Goal: Navigation & Orientation: Find specific page/section

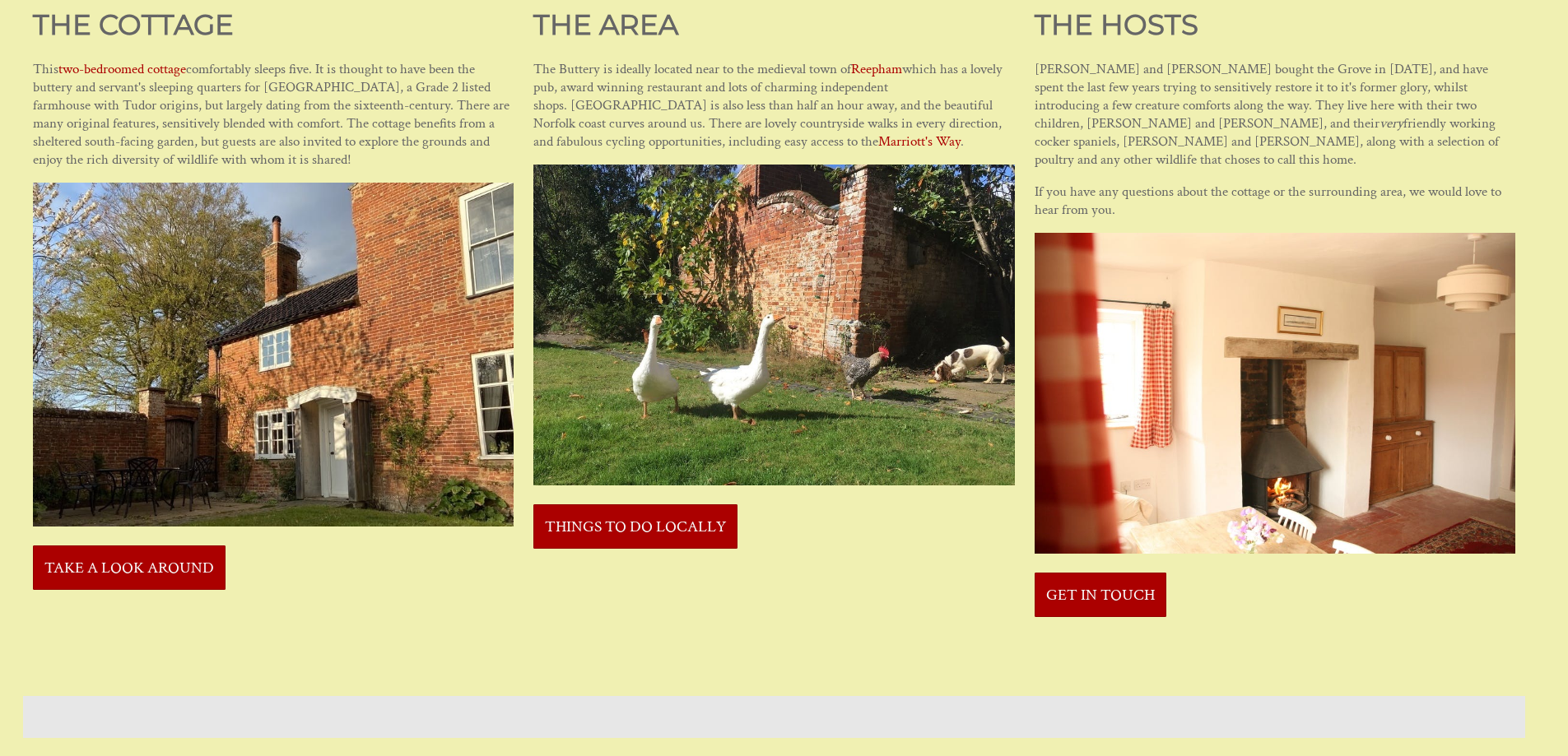
scroll to position [658, 0]
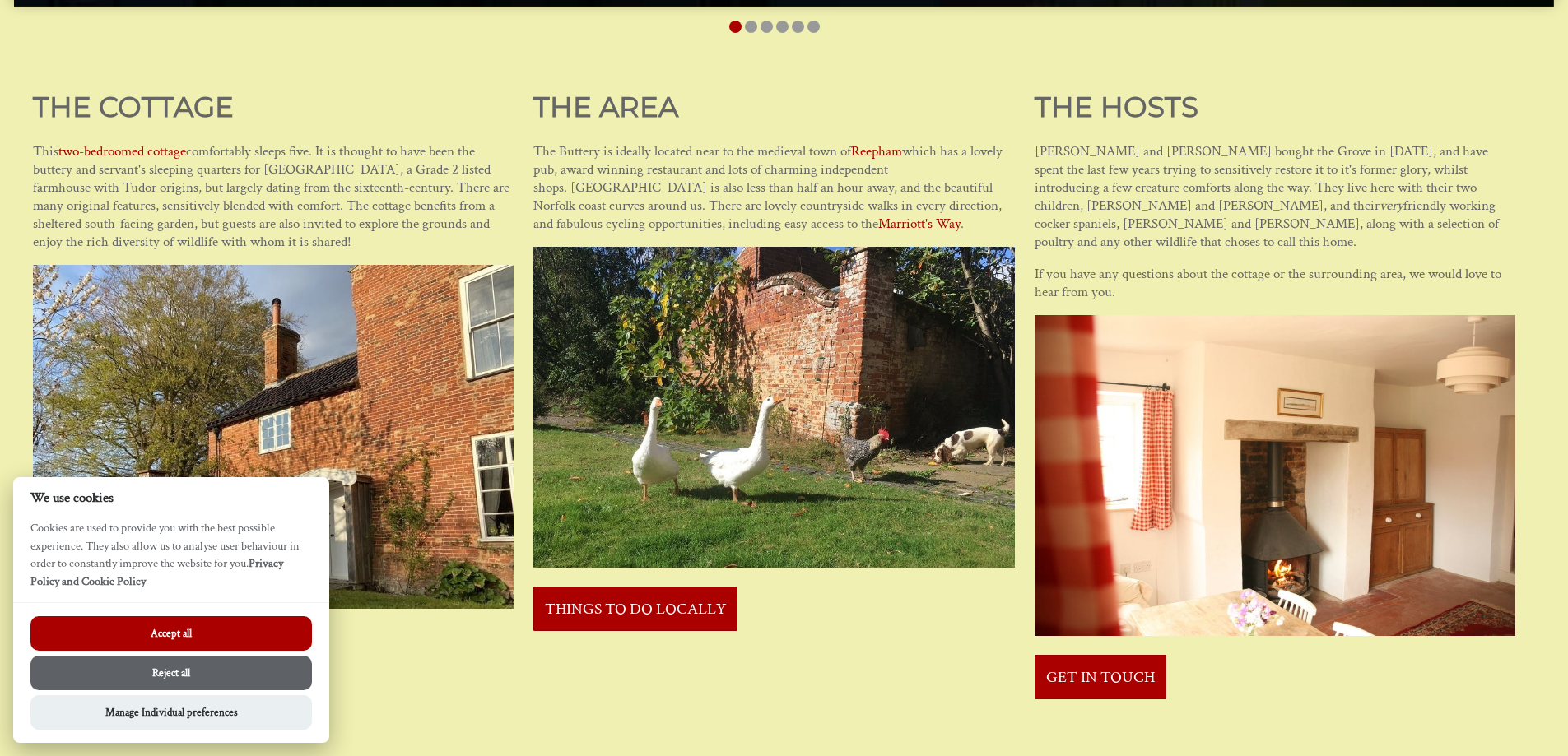
click at [121, 679] on button "Reject all" at bounding box center [171, 672] width 282 height 34
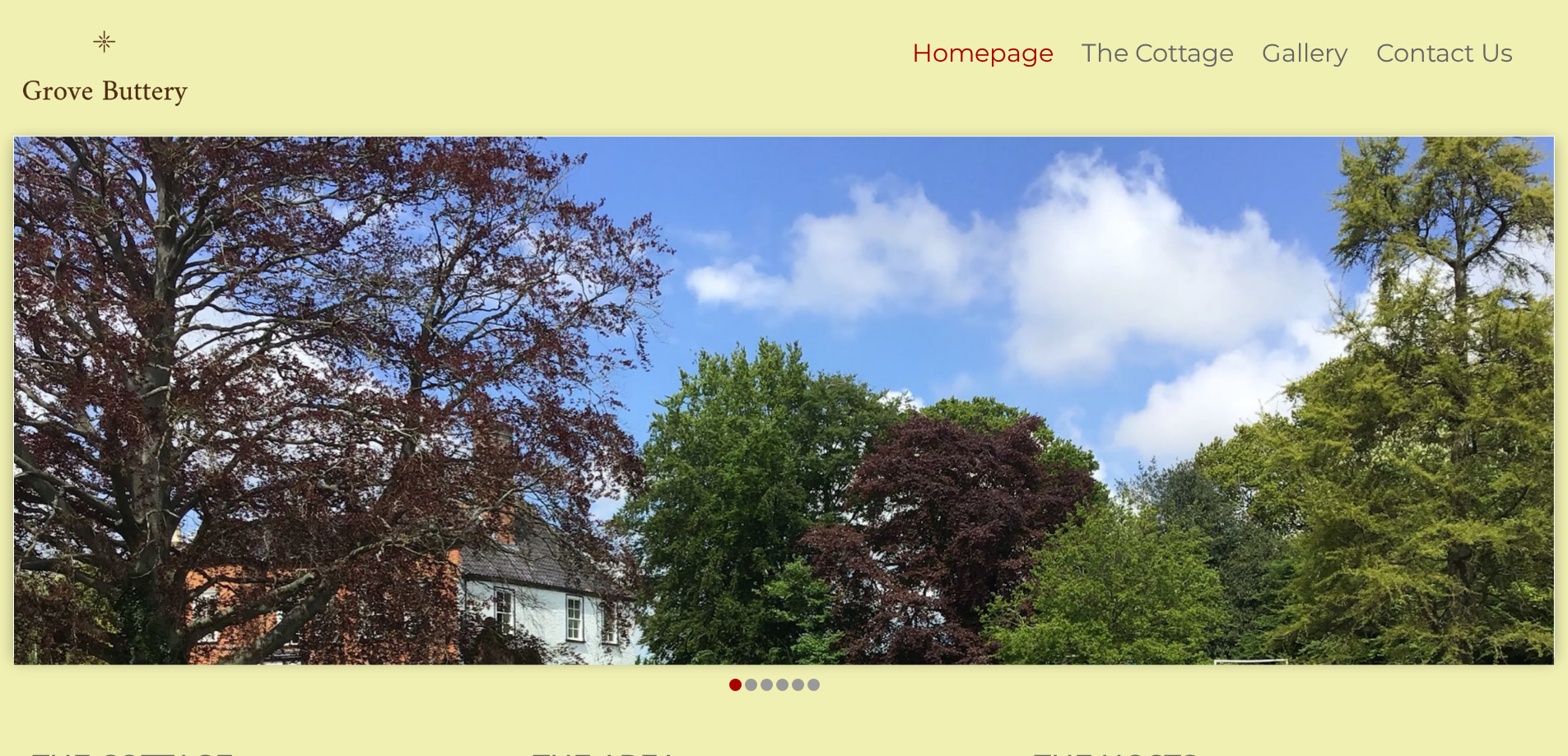
drag, startPoint x: 1289, startPoint y: 386, endPoint x: 620, endPoint y: 252, distance: 682.3
click at [557, 249] on img at bounding box center [783, 401] width 1539 height 528
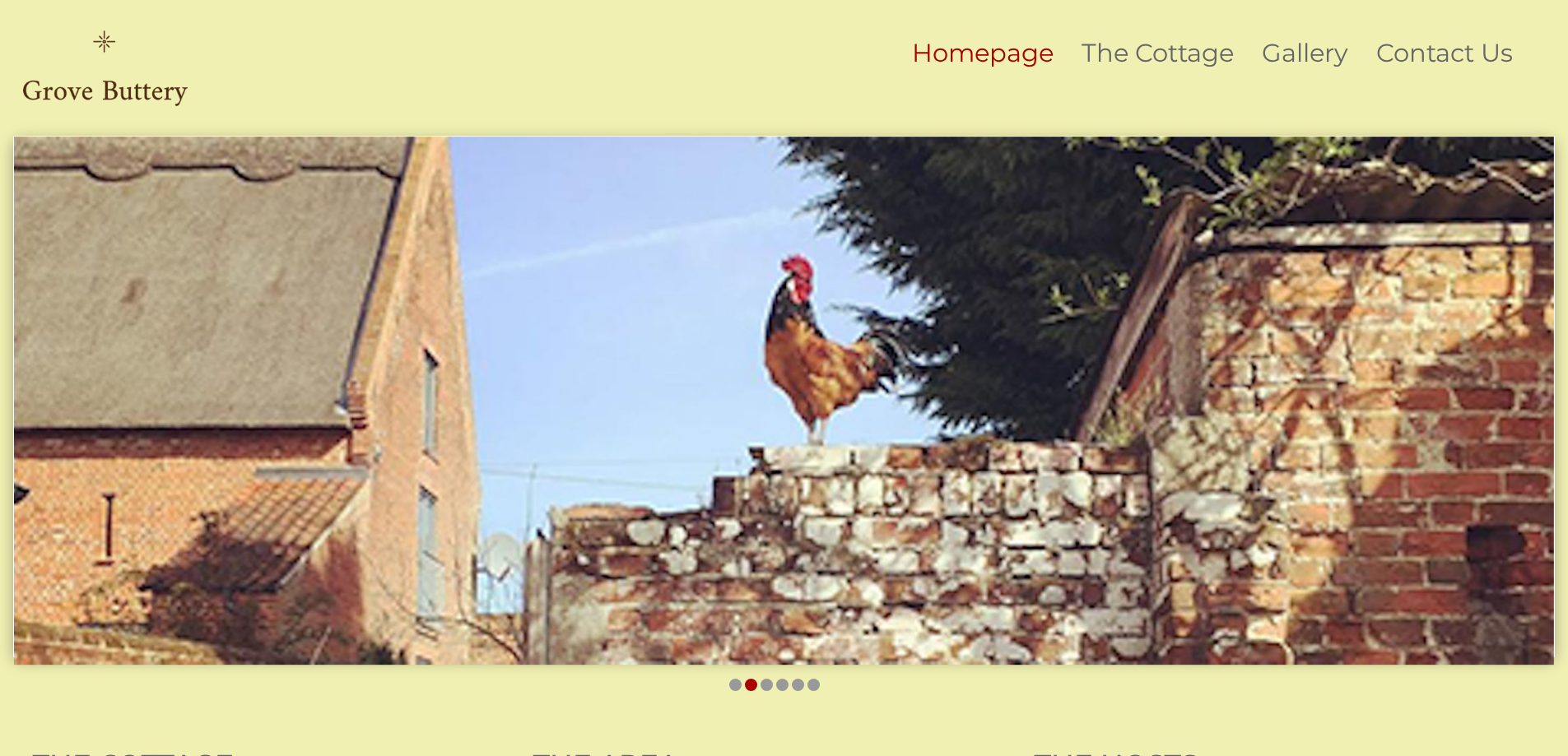
drag, startPoint x: 1020, startPoint y: 568, endPoint x: 749, endPoint y: 499, distance: 279.6
click at [746, 525] on img at bounding box center [783, 401] width 1539 height 528
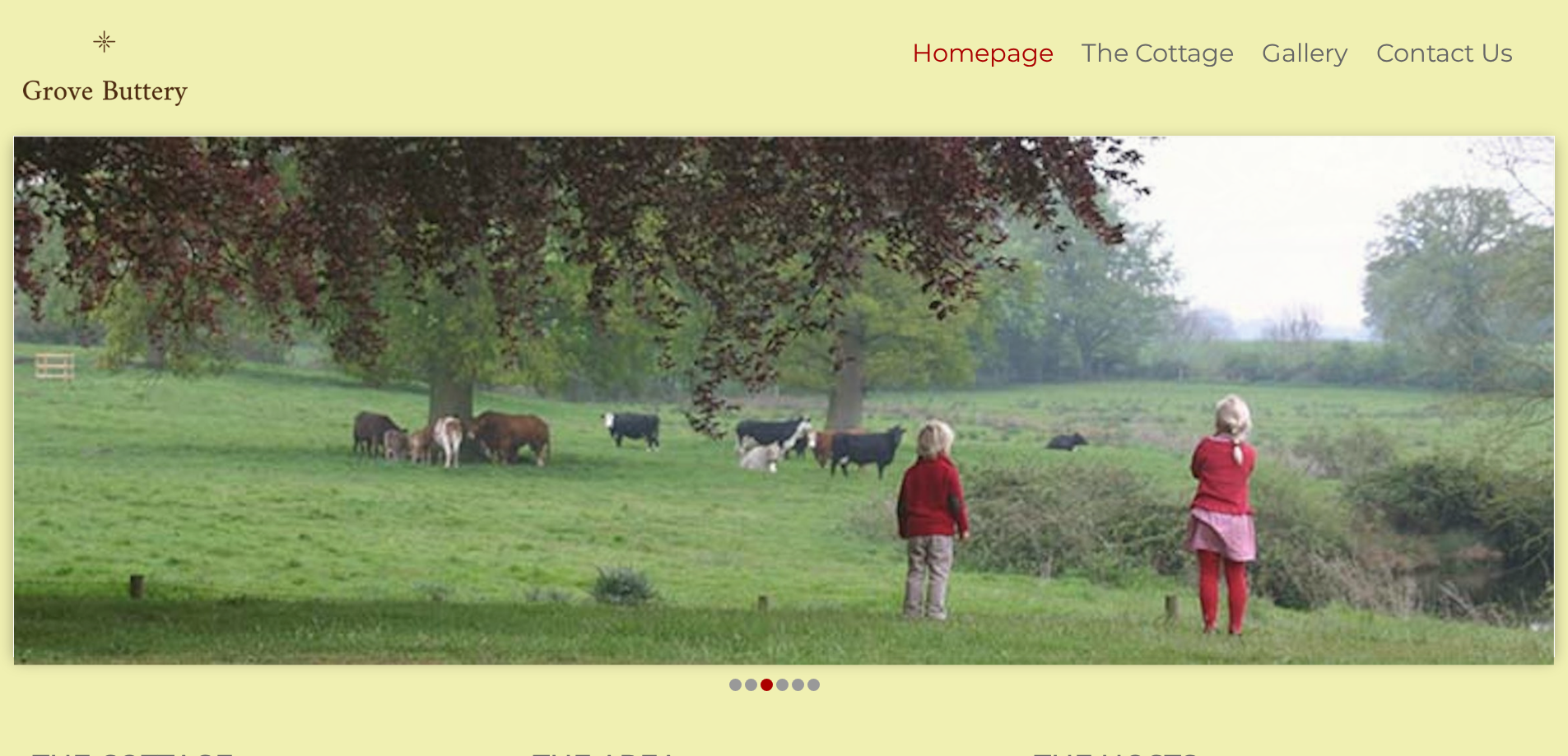
click at [661, 353] on img at bounding box center [783, 401] width 1539 height 528
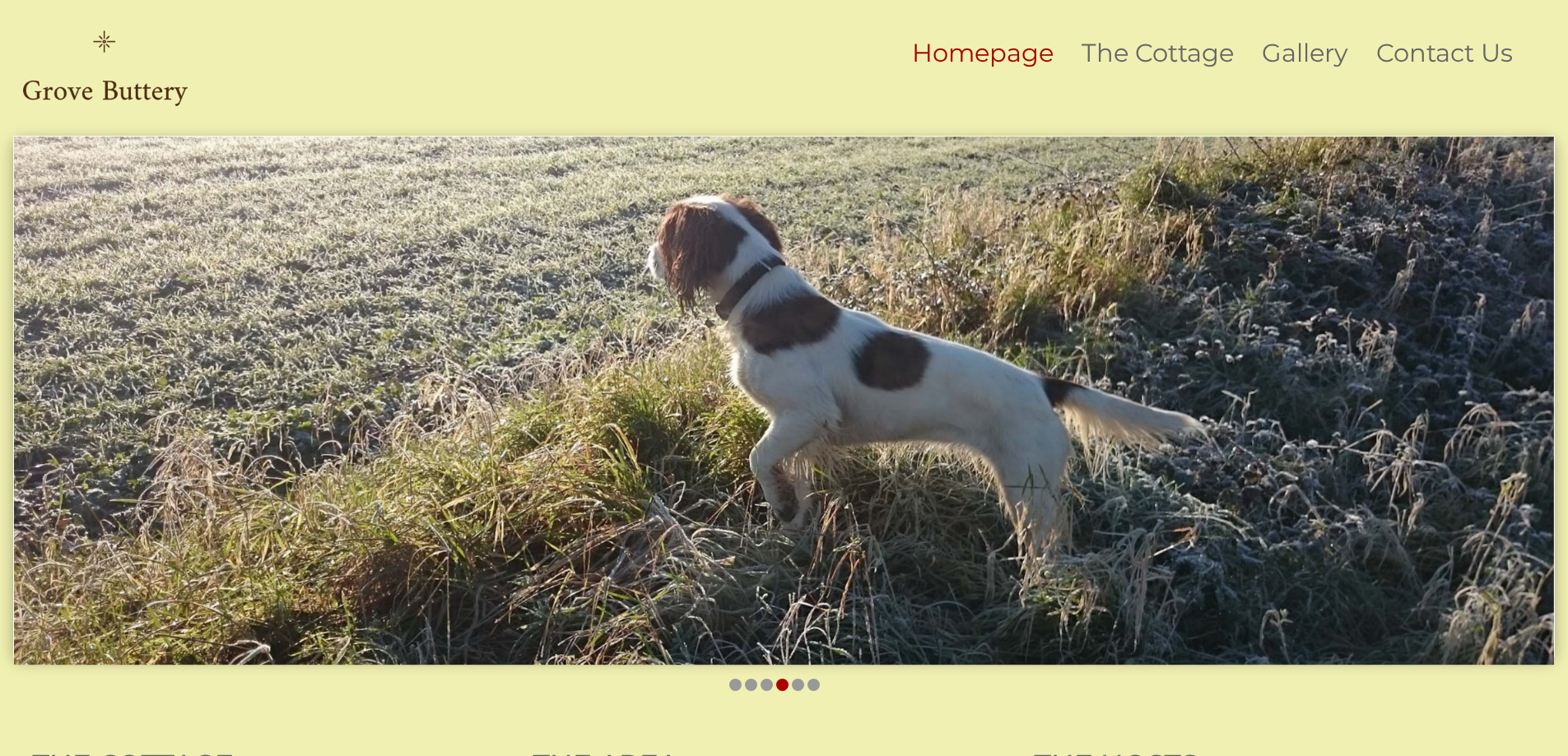
drag, startPoint x: 549, startPoint y: 412, endPoint x: 1494, endPoint y: 491, distance: 948.3
click at [1036, 472] on img at bounding box center [783, 401] width 1539 height 528
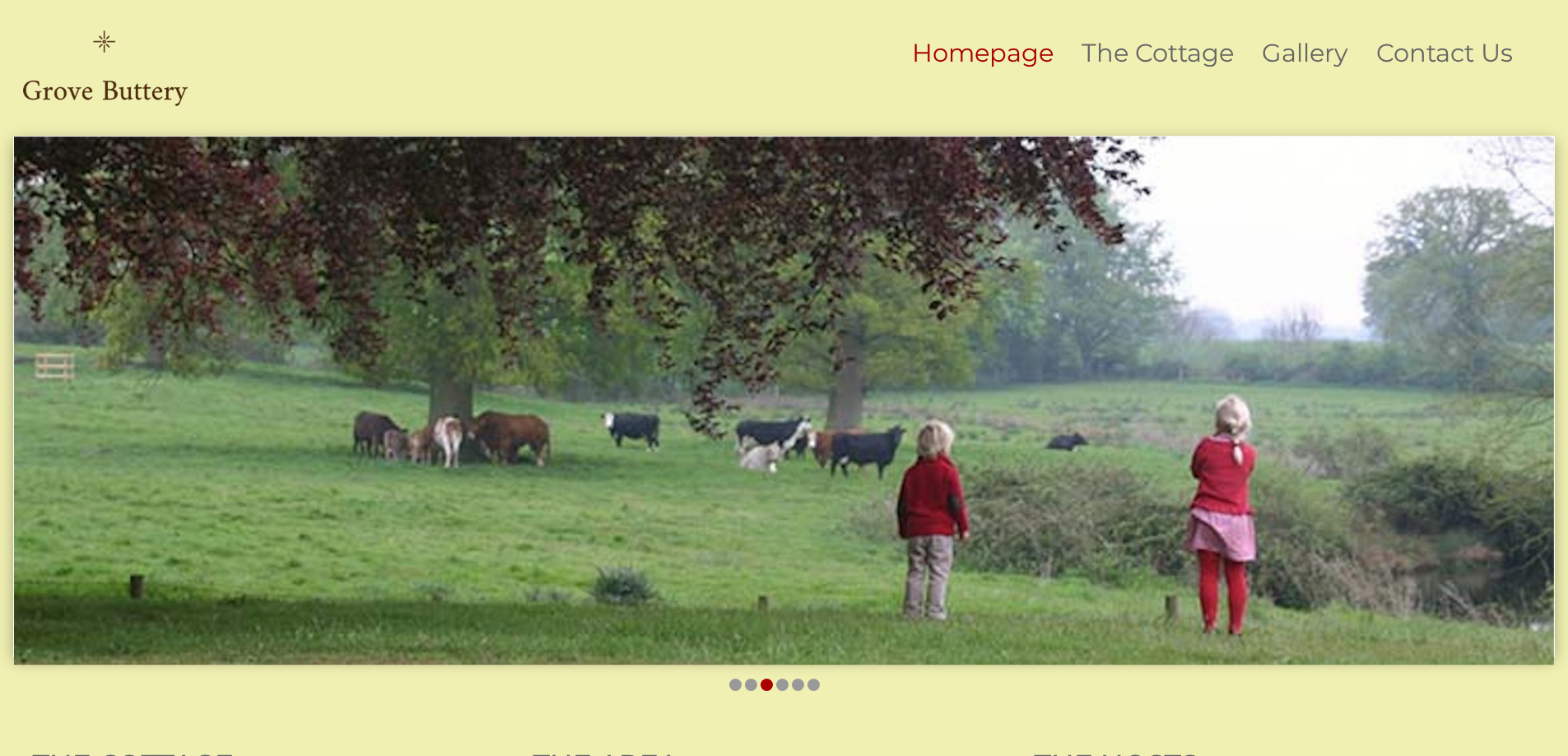
drag, startPoint x: 708, startPoint y: 404, endPoint x: 33, endPoint y: 389, distance: 675.2
click at [83, 368] on img at bounding box center [783, 401] width 1539 height 528
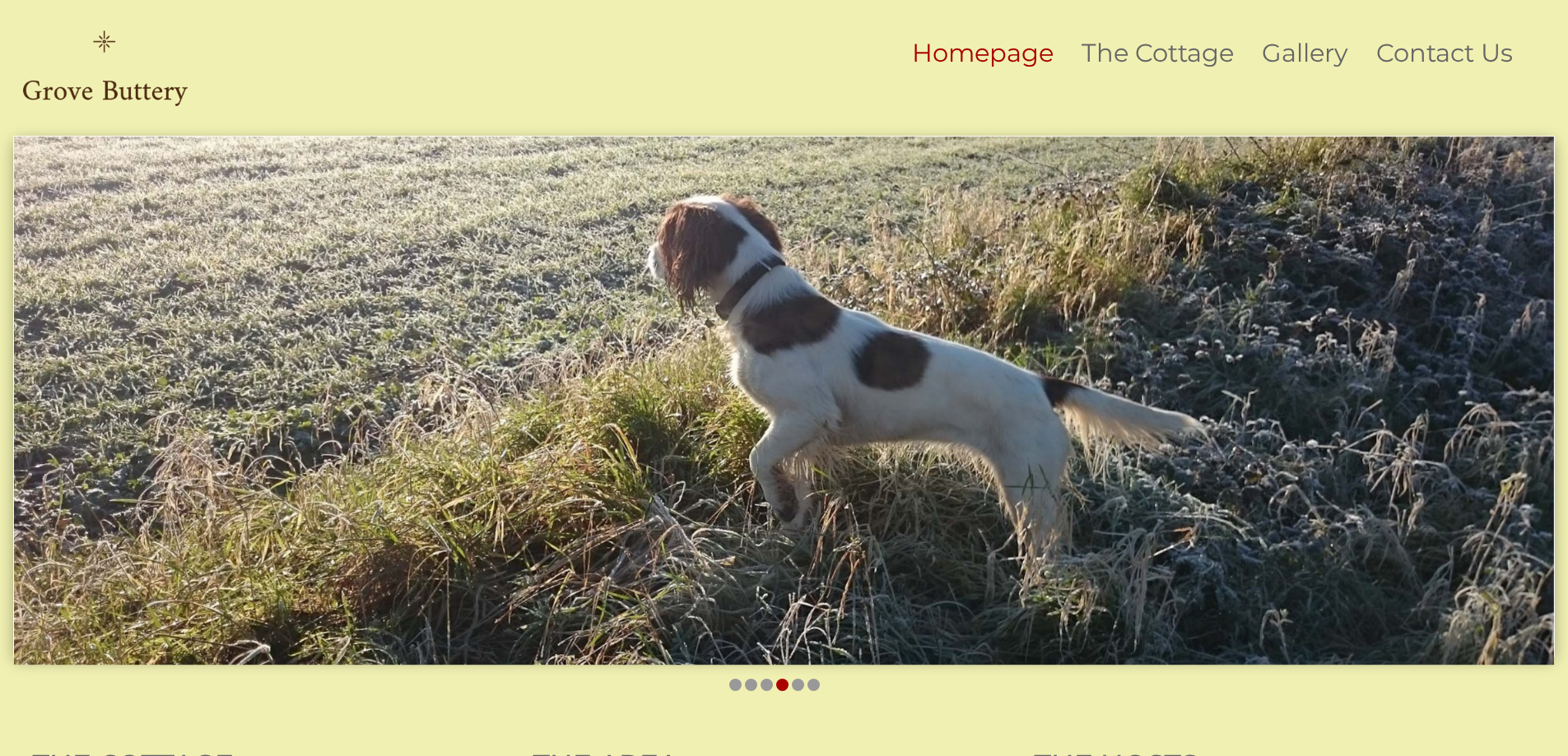
drag, startPoint x: 749, startPoint y: 510, endPoint x: 556, endPoint y: 509, distance: 193.0
click at [573, 509] on img at bounding box center [783, 401] width 1539 height 528
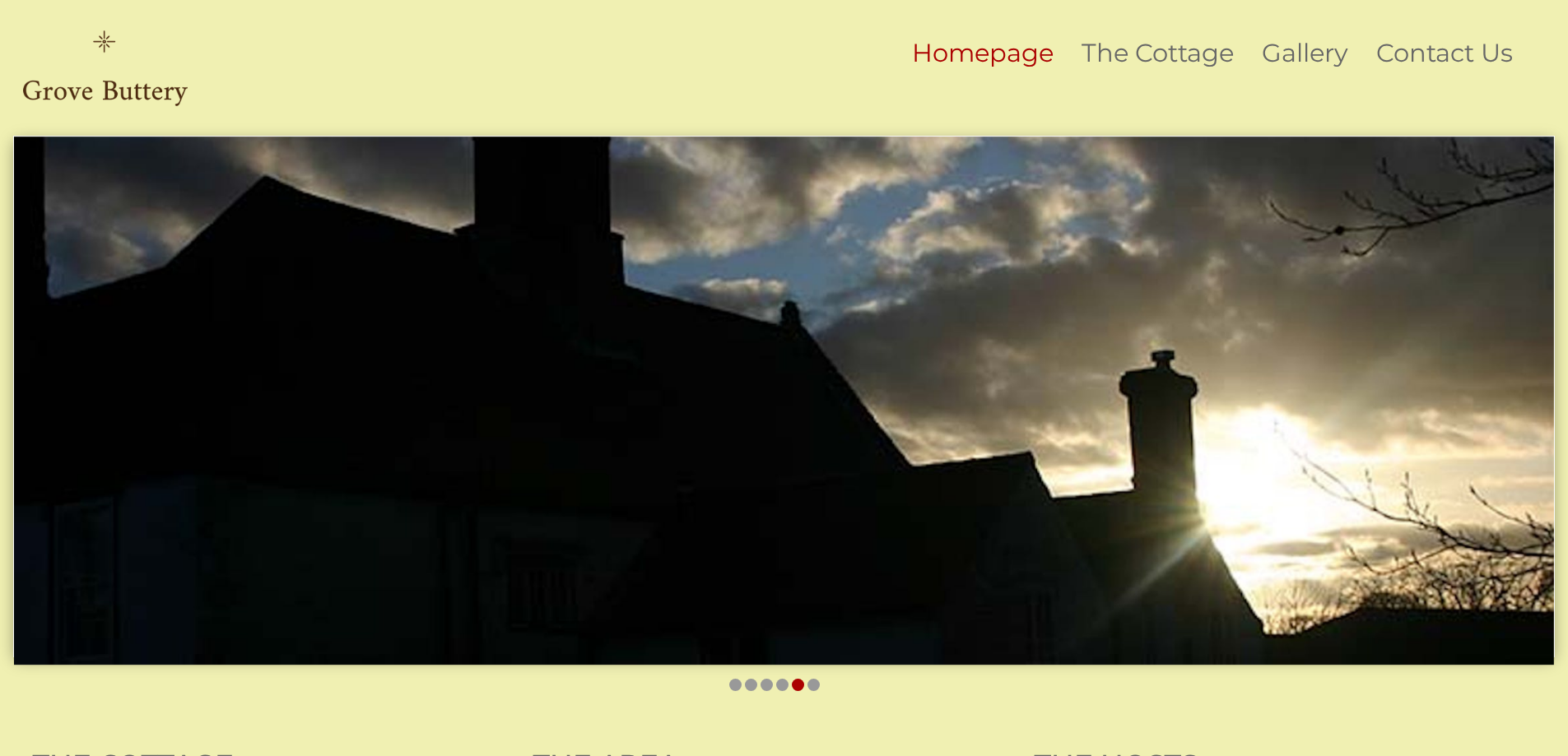
drag, startPoint x: 734, startPoint y: 477, endPoint x: 1580, endPoint y: 477, distance: 846.0
